Goal: Transaction & Acquisition: Purchase product/service

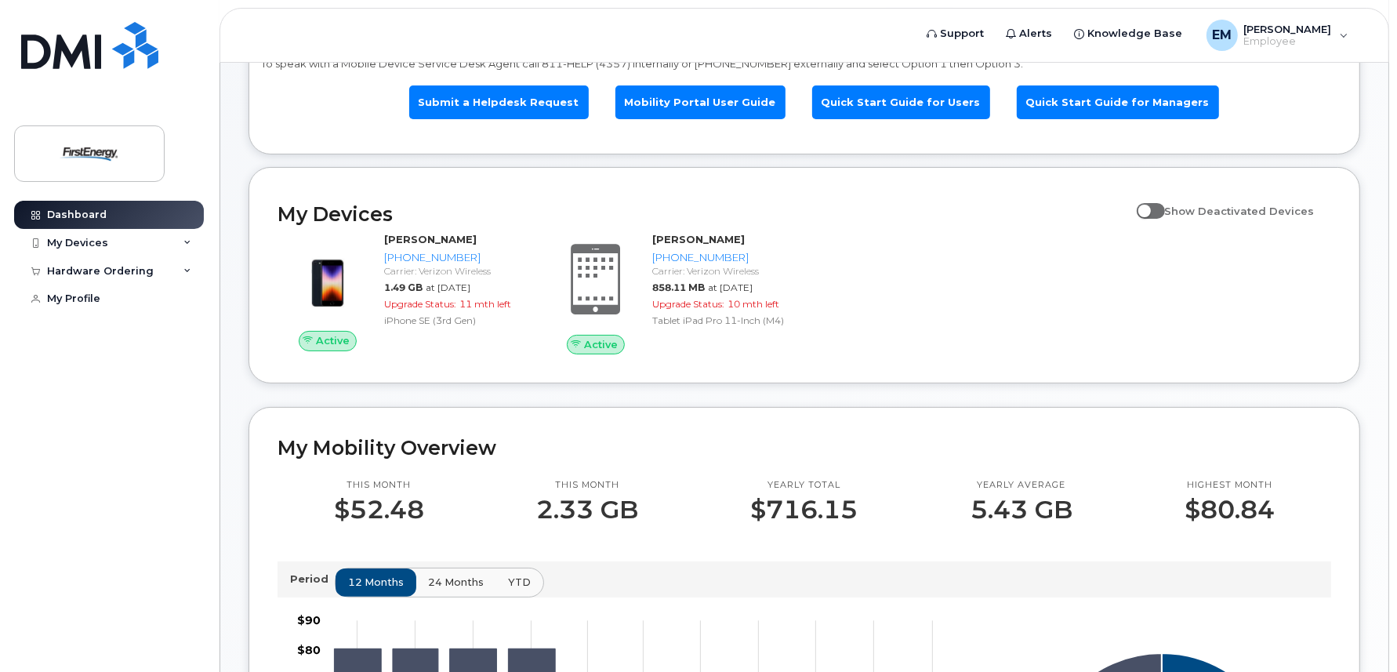
scroll to position [156, 0]
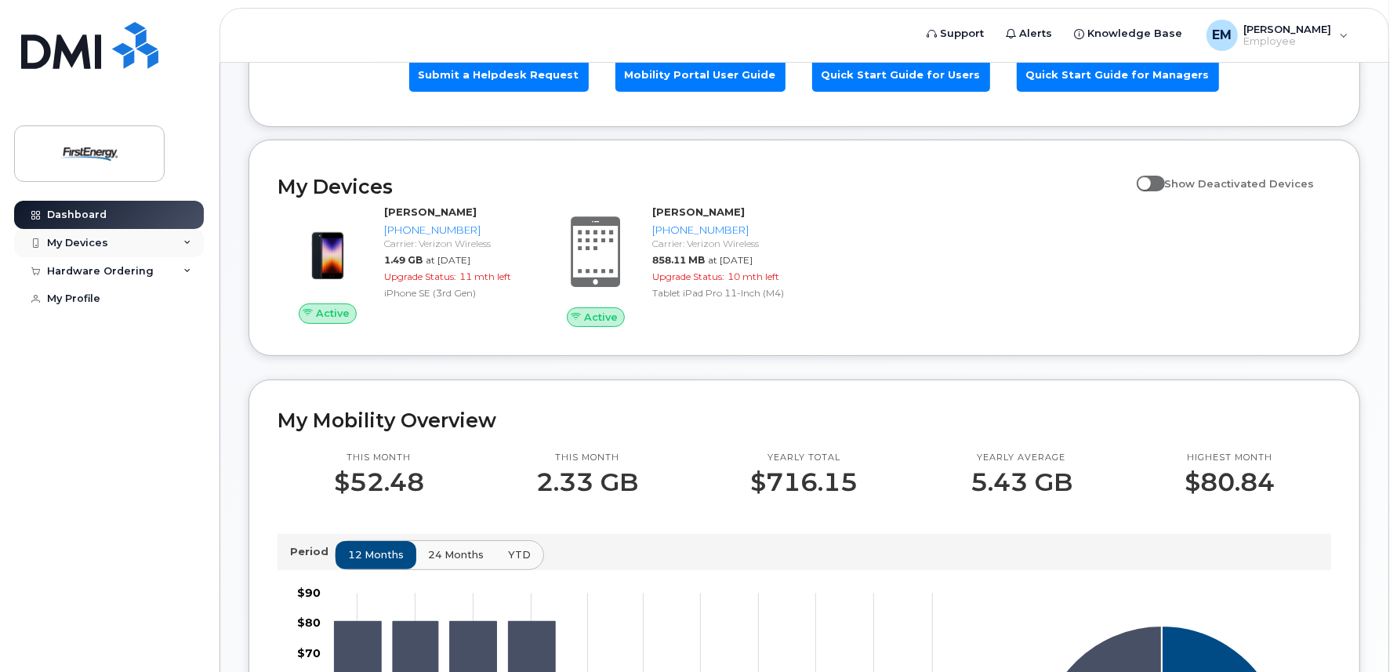
click at [132, 238] on div "My Devices" at bounding box center [109, 243] width 190 height 28
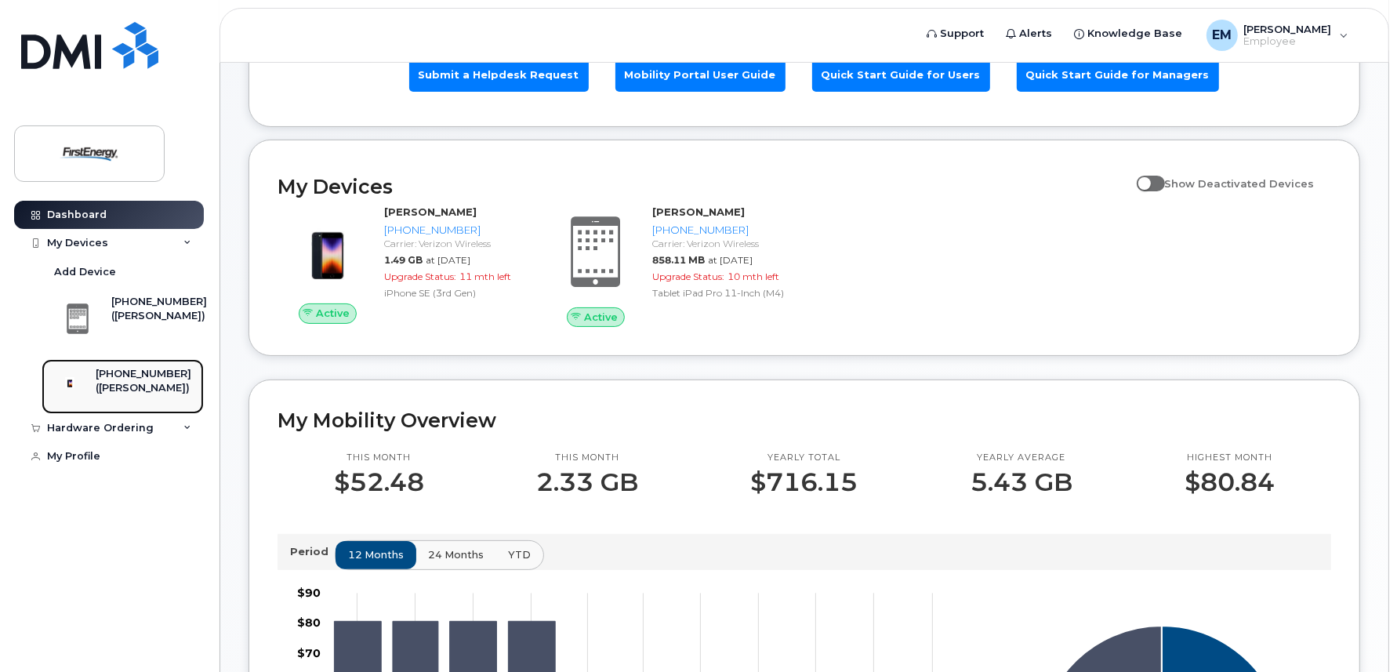
click at [126, 379] on div "[PHONE_NUMBER]" at bounding box center [144, 374] width 96 height 14
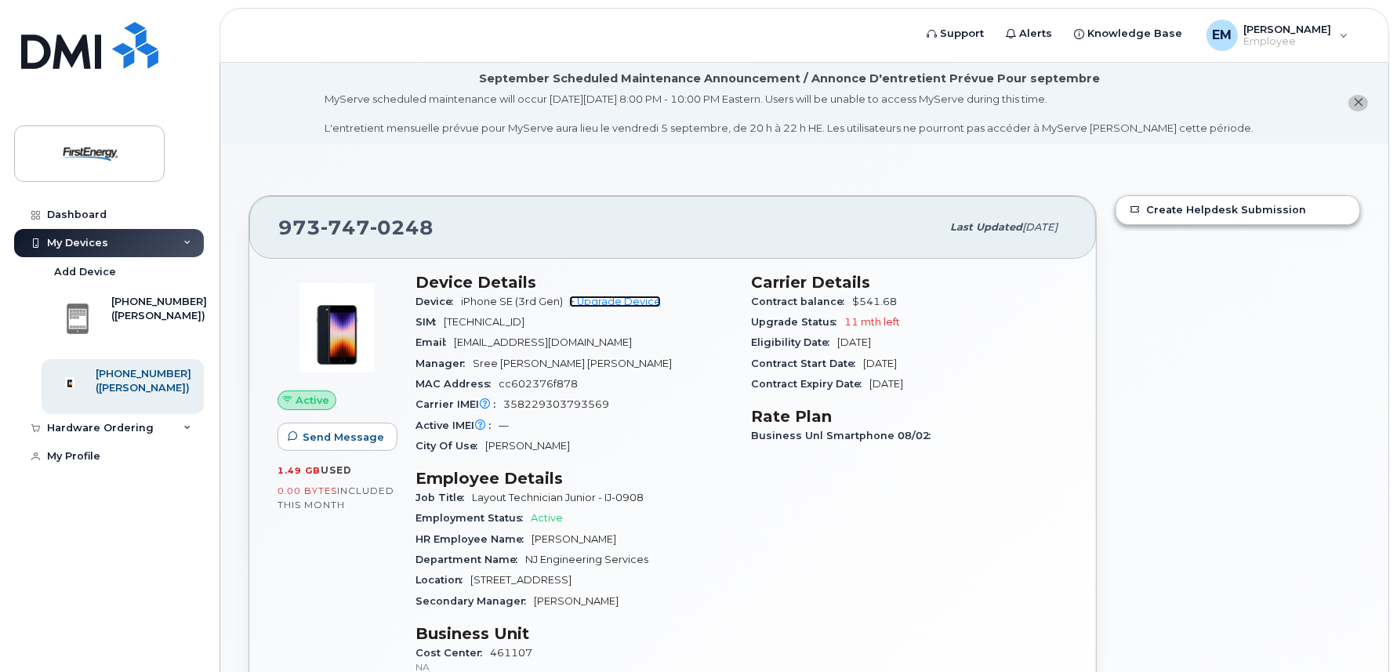
click at [614, 299] on link "+ Upgrade Device" at bounding box center [615, 301] width 92 height 12
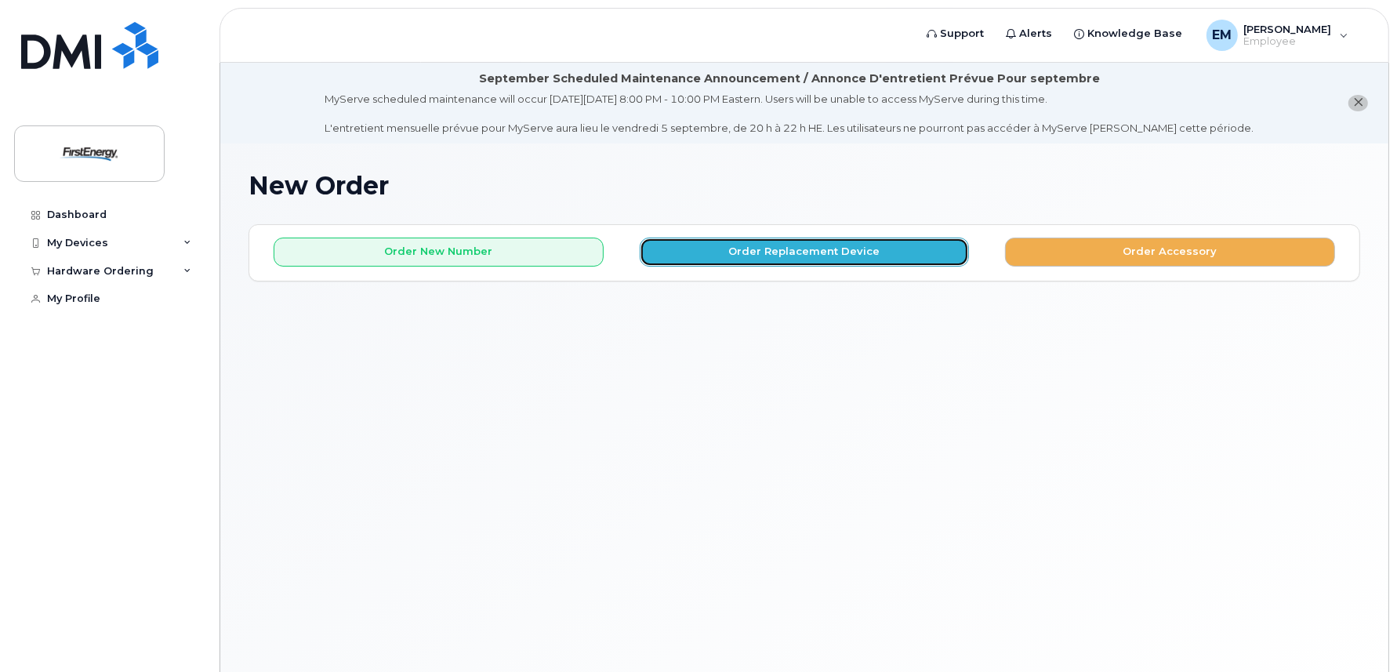
click at [805, 253] on button "Order Replacement Device" at bounding box center [805, 251] width 330 height 29
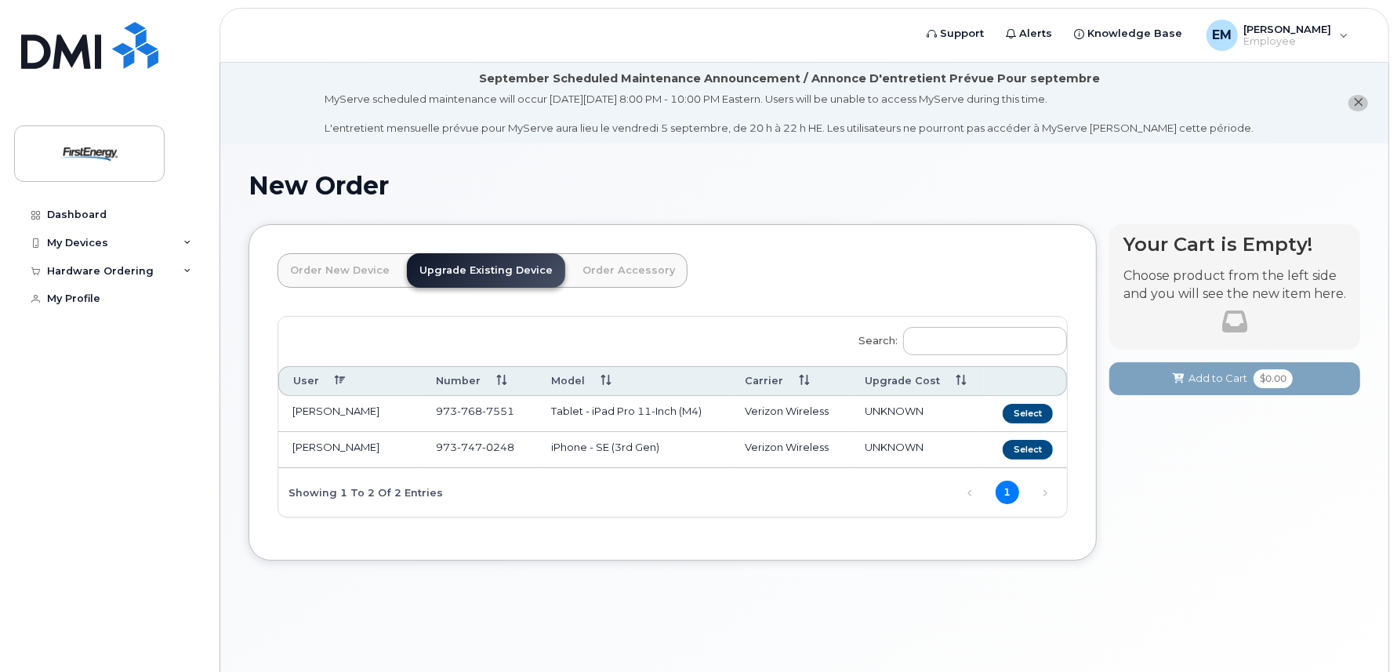
click at [647, 449] on td "iPhone - SE (3rd Gen)" at bounding box center [634, 450] width 194 height 36
click at [1015, 447] on button "Select" at bounding box center [1027, 450] width 50 height 20
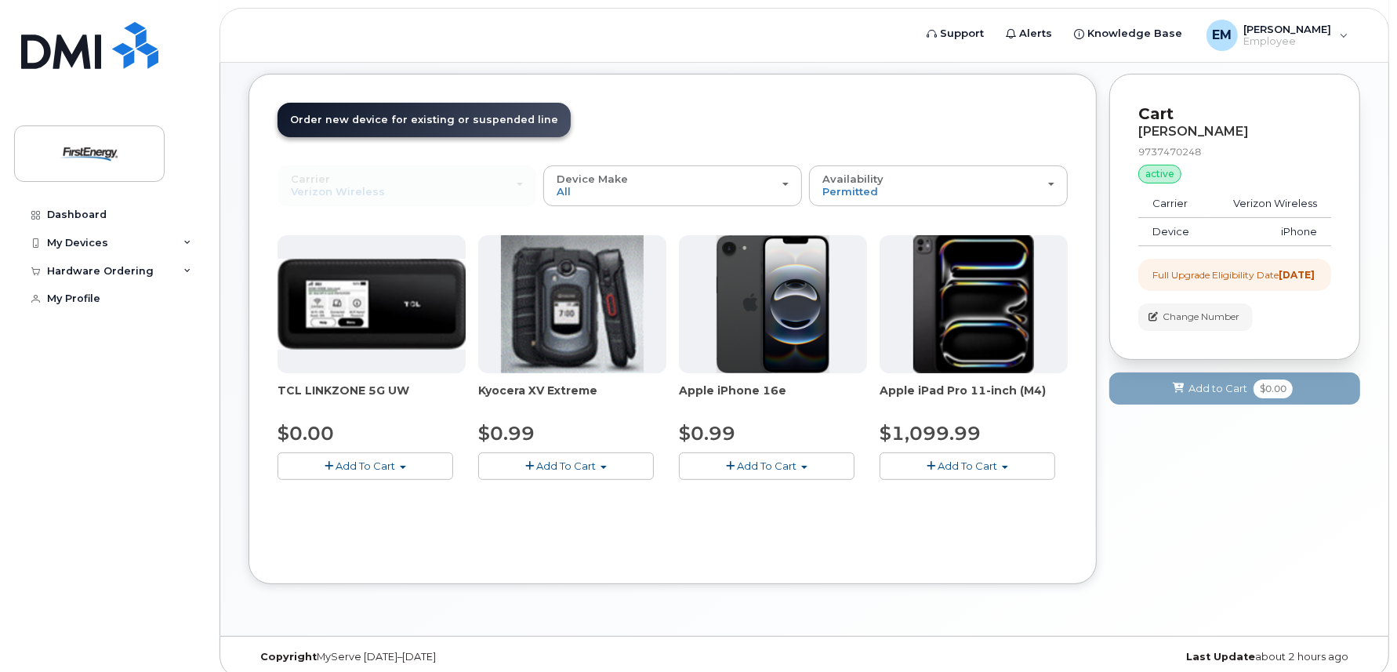
scroll to position [156, 0]
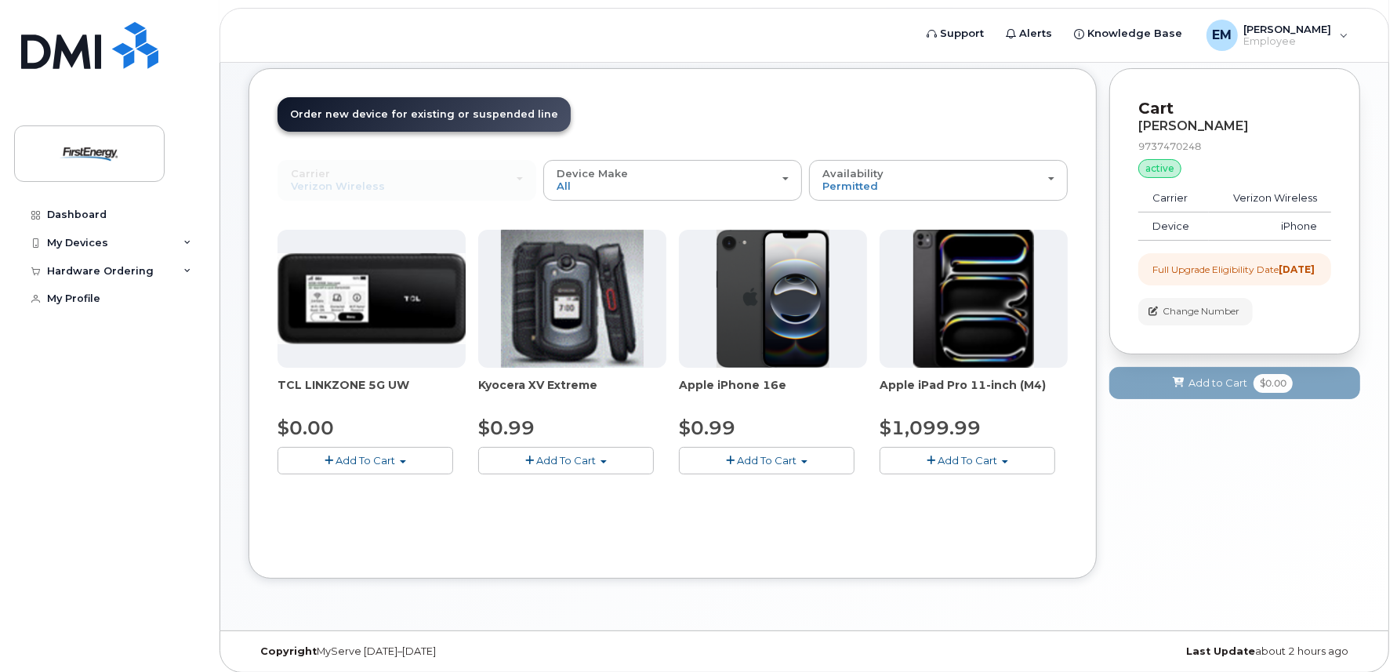
click at [749, 454] on span "Add To Cart" at bounding box center [768, 460] width 60 height 13
click at [748, 485] on link "$0.99 - 2 Year Upgrade" at bounding box center [758, 490] width 151 height 20
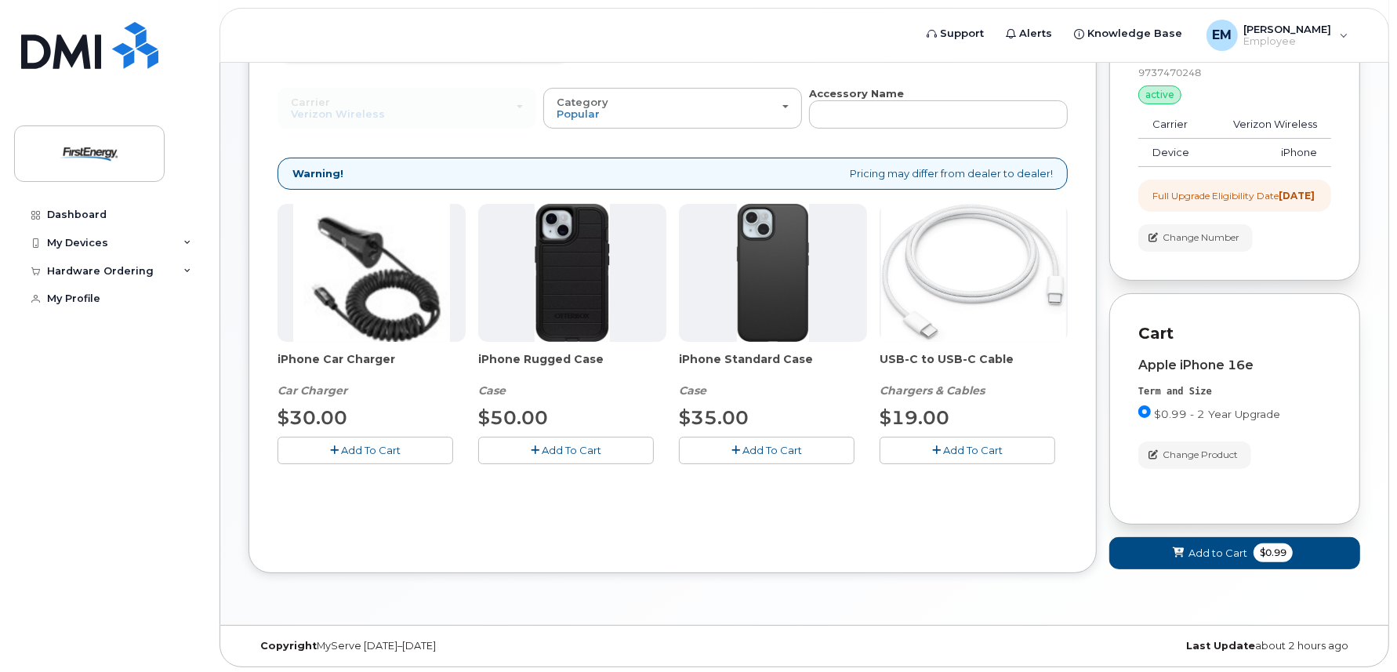
scroll to position [235, 0]
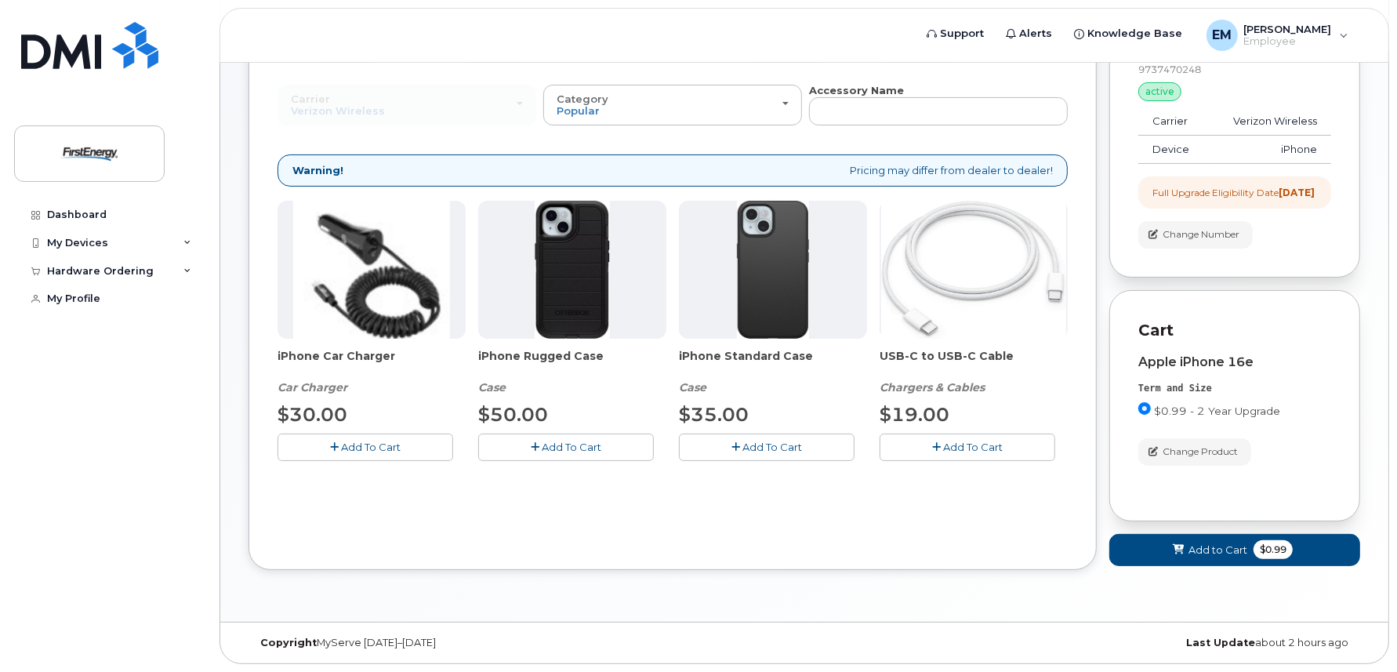
click at [1275, 444] on div "Apple iPhone 16e Term and Size $0.99 - 2 Year Upgrade Color Change Product" at bounding box center [1234, 410] width 193 height 110
click at [1198, 341] on p "Cart" at bounding box center [1234, 330] width 193 height 23
click at [1216, 556] on span "Add to Cart" at bounding box center [1217, 549] width 59 height 15
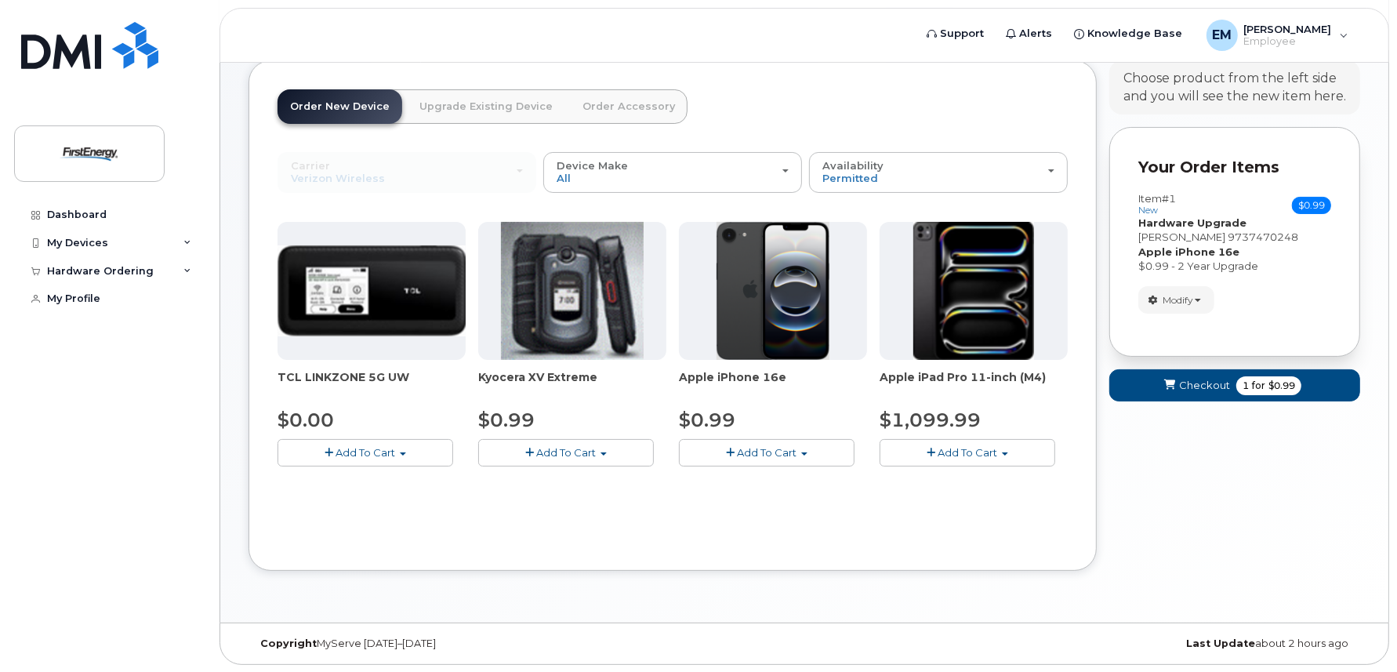
scroll to position [0, 0]
